Goal: Check status

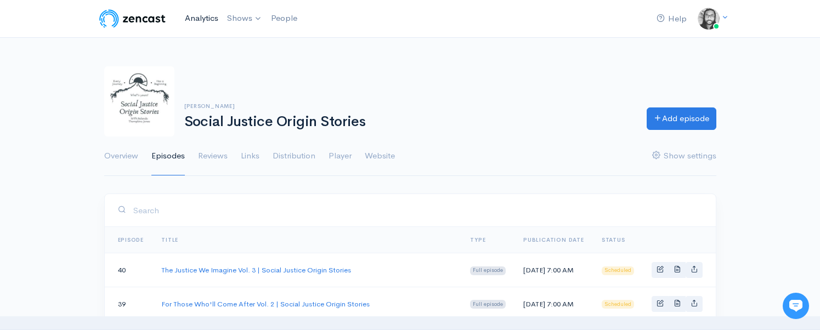
click at [206, 17] on link "Analytics" at bounding box center [202, 19] width 42 height 24
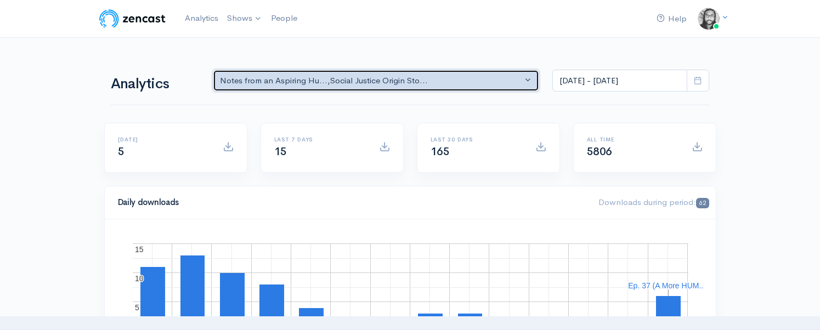
click at [374, 78] on div "Notes from an Aspiring Hu... , Social Justice Origin Sto..." at bounding box center [371, 81] width 303 height 13
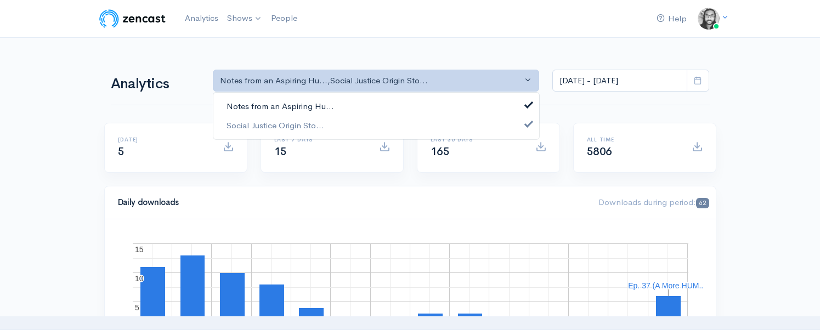
click at [374, 102] on link "Notes from an Aspiring Hu..." at bounding box center [376, 106] width 326 height 19
select select "14701"
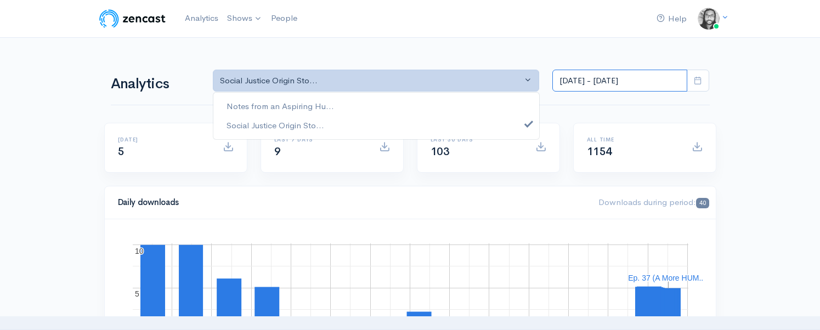
click at [578, 78] on input "[DATE] - [DATE]" at bounding box center [620, 81] width 135 height 22
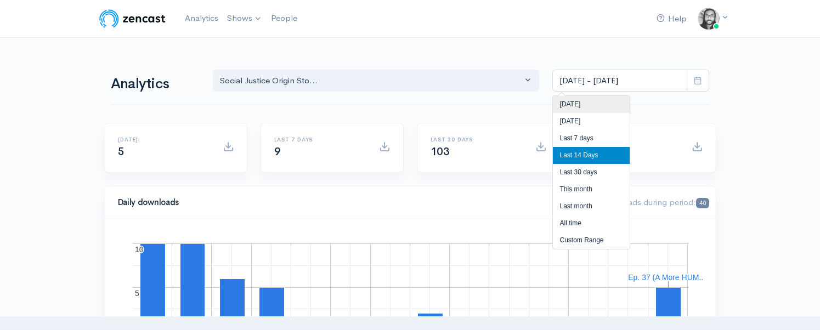
click at [581, 100] on li "[DATE]" at bounding box center [591, 104] width 77 height 17
type input "[DATE] - [DATE]"
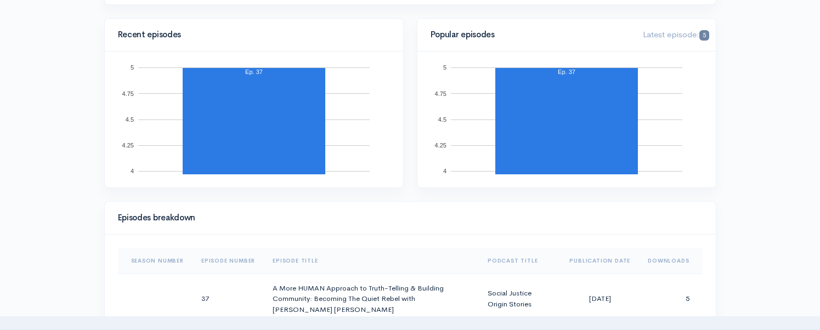
scroll to position [548, 0]
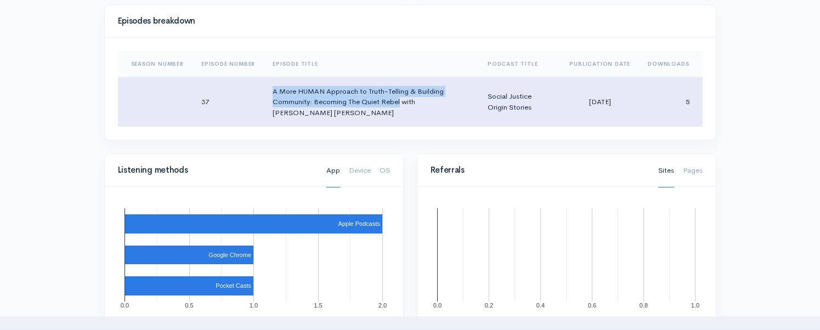
drag, startPoint x: 273, startPoint y: 90, endPoint x: 400, endPoint y: 102, distance: 127.9
click at [400, 102] on td "A More HUMAN Approach to Truth-Telling & Building Community: Becoming The Quiet…" at bounding box center [371, 102] width 215 height 50
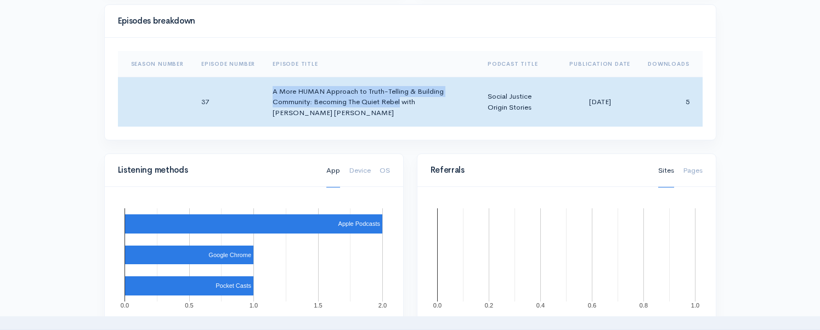
copy td "A More HUMAN Approach to Truth-Telling & Building Community: Becoming The Quiet…"
